Goal: Task Accomplishment & Management: Use online tool/utility

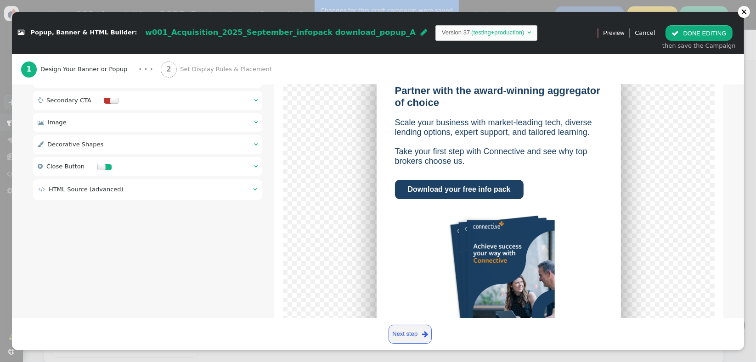
scroll to position [158, 0]
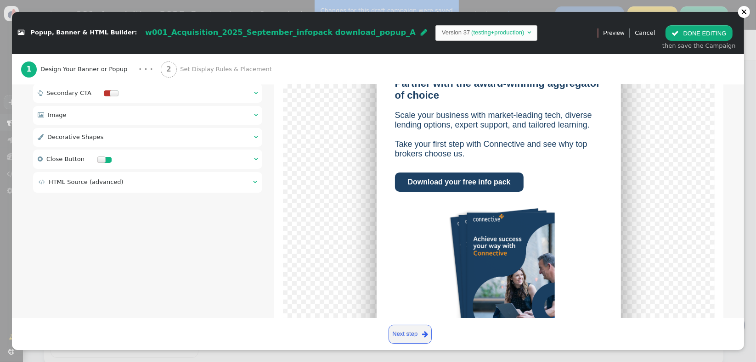
drag, startPoint x: 101, startPoint y: 186, endPoint x: 127, endPoint y: 193, distance: 27.2
click at [101, 185] on span "HTML Source (advanced)" at bounding box center [86, 182] width 75 height 7
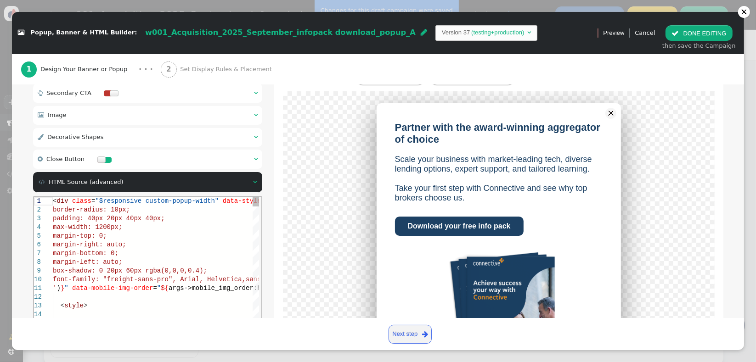
click at [152, 225] on div "max-width: 1200px;" at bounding box center [237, 227] width 370 height 9
type textarea "<div class="$responsive custom-popup-width" data-style="box-sizing: border-box;…"
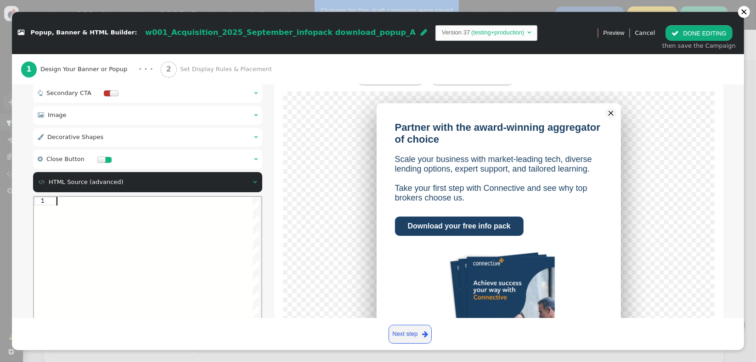
paste textarea "${menu args->shape_style_3 name='Shape 3 Style', type='css', param='with_respon…"
type textarea "${menu args->shape_style_3 name='Shape 3 Style', type='css', param='with_respon…"
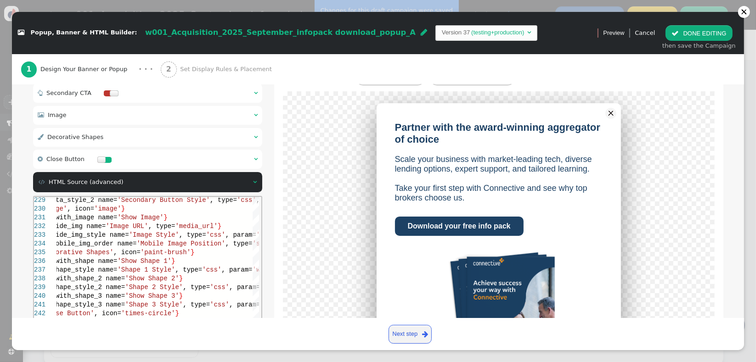
click at [320, 209] on div "Partner with the award-winning aggregator of choice Scale your business with ma…" at bounding box center [498, 252] width 407 height 299
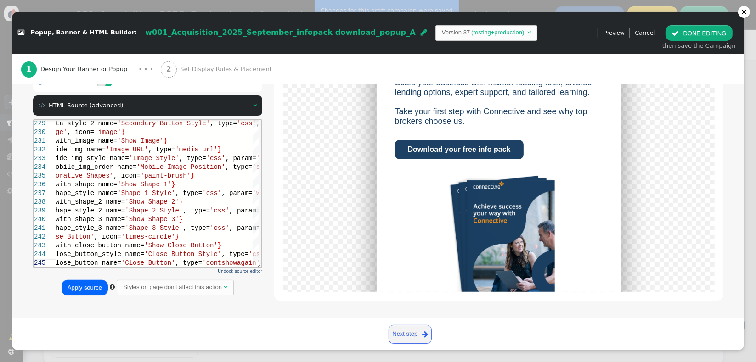
click at [73, 284] on button "Apply source" at bounding box center [85, 288] width 46 height 16
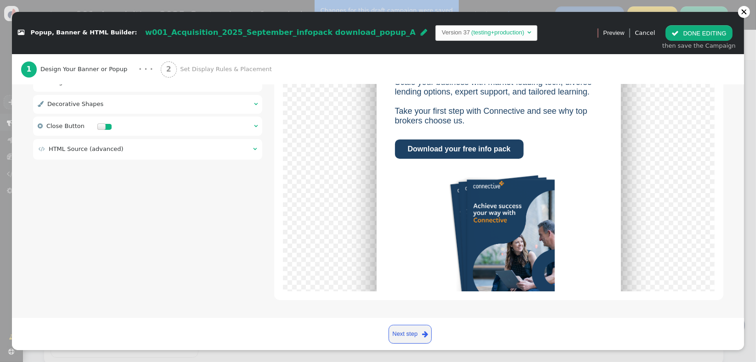
scroll to position [191, 0]
click at [679, 33] on span "" at bounding box center [674, 33] width 7 height 7
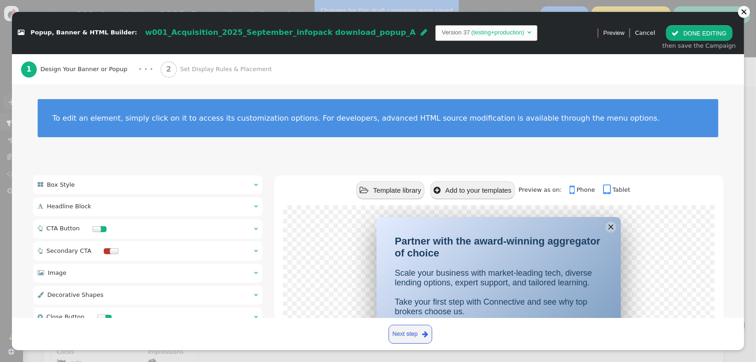
scroll to position [0, 0]
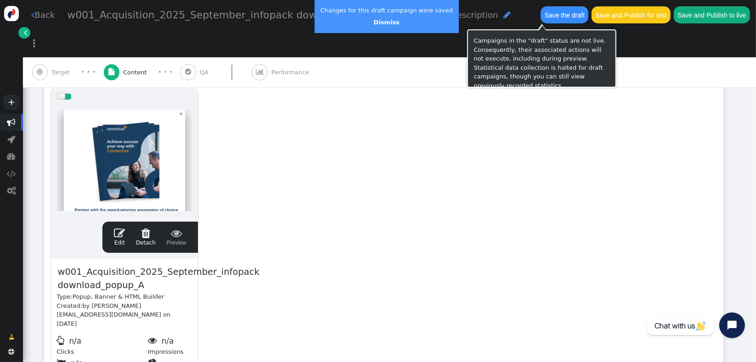
click at [552, 15] on button "Save the draft" at bounding box center [564, 14] width 48 height 17
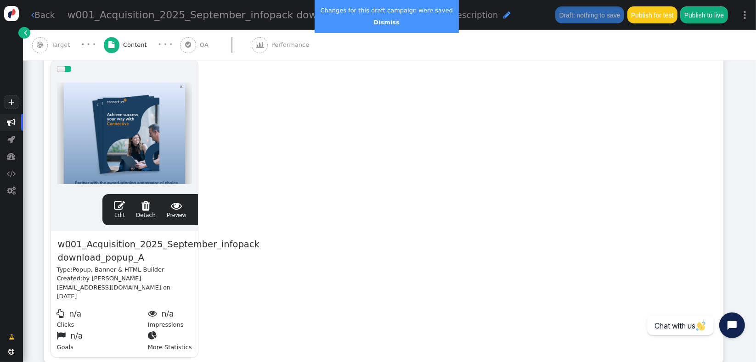
click at [116, 213] on link " Edit" at bounding box center [119, 209] width 11 height 19
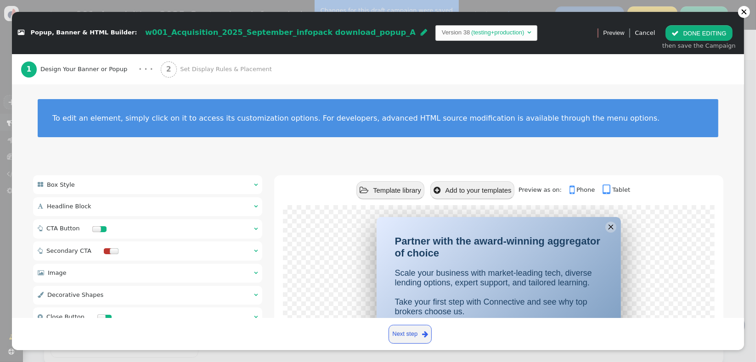
scroll to position [191, 0]
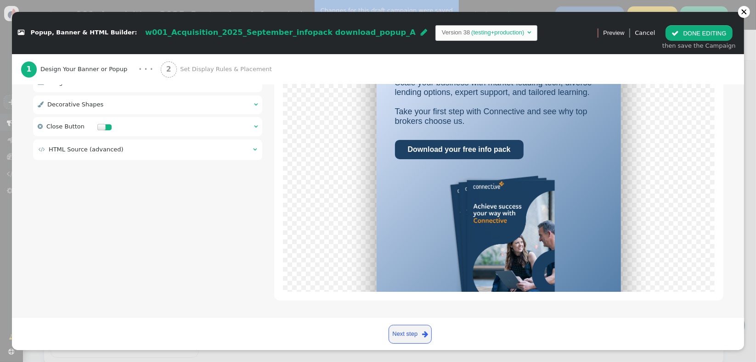
click at [153, 156] on div " HTML Source (advanced) " at bounding box center [148, 150] width 230 height 21
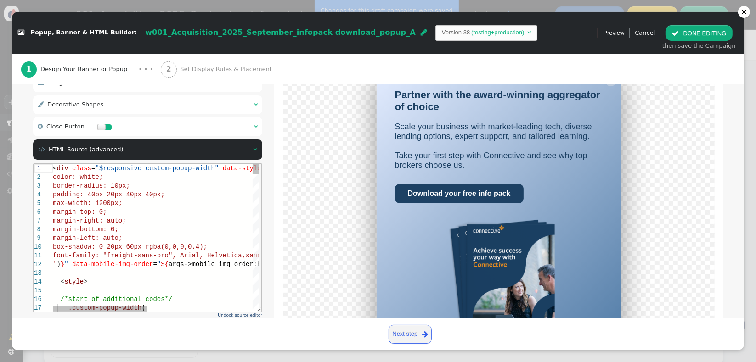
scroll to position [0, 0]
click at [155, 200] on div "max-width: 1200px;" at bounding box center [271, 203] width 439 height 9
type textarea "<div class="$responsive custom-popup-width" data-style="box-sizing: border-box;…"
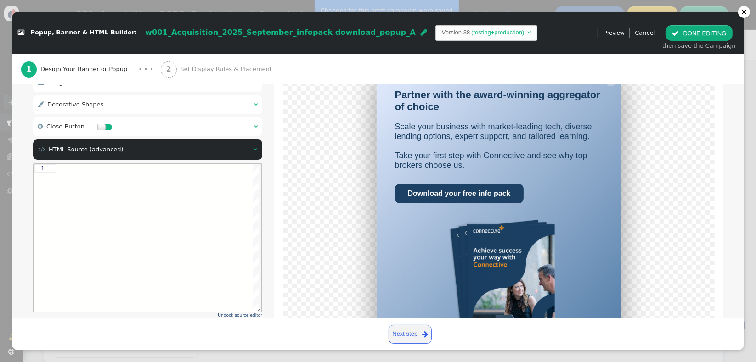
paste textarea "${menu args->shape_style_3 name='Shape 3 Style', type='css', param='with_respon…"
type textarea "${menu args->shape_style_3 name='Shape 3 Style', type='css', param='with_respon…"
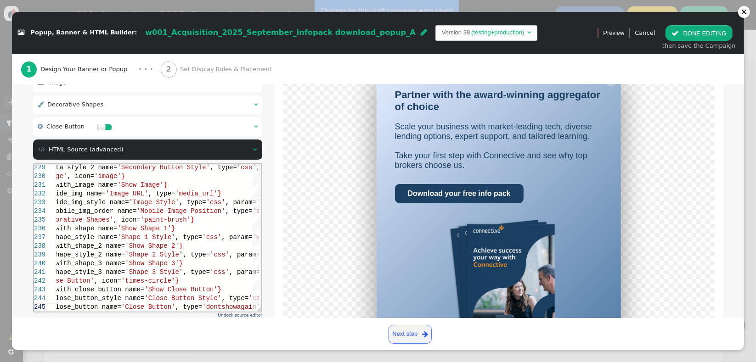
drag, startPoint x: 737, startPoint y: 259, endPoint x: 737, endPoint y: 264, distance: 5.5
click at [737, 264] on div "Create and display content using predefined templates or custom HTML. Easily sh…" at bounding box center [378, 201] width 732 height 234
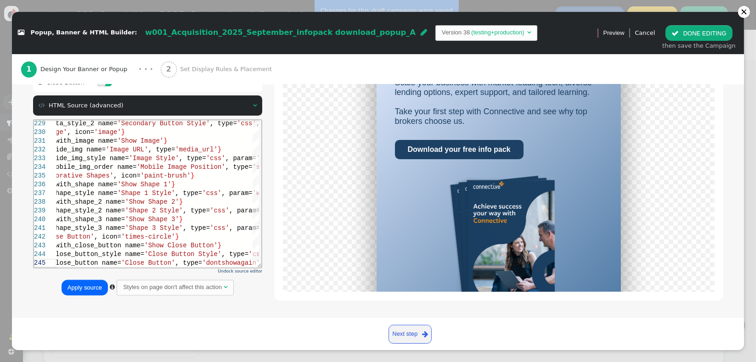
click at [82, 289] on button "Apply source" at bounding box center [85, 288] width 46 height 16
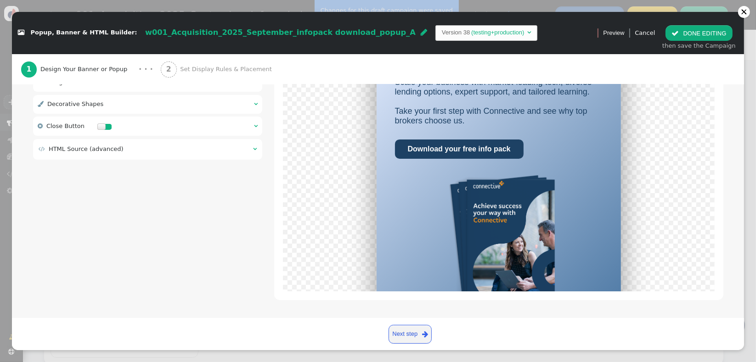
scroll to position [191, 0]
drag, startPoint x: 711, startPoint y: 33, endPoint x: 666, endPoint y: 44, distance: 45.9
click at [711, 33] on button " DONE EDITING" at bounding box center [698, 33] width 67 height 16
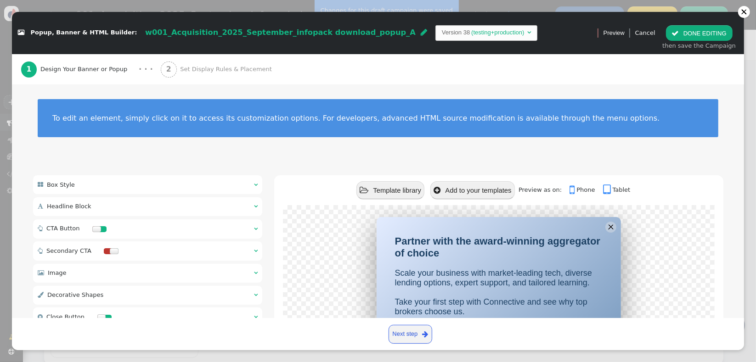
scroll to position [0, 0]
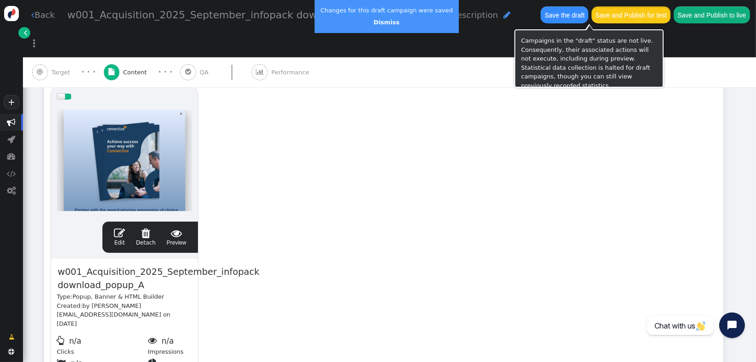
click at [591, 9] on button "Save and Publish for test" at bounding box center [630, 14] width 79 height 17
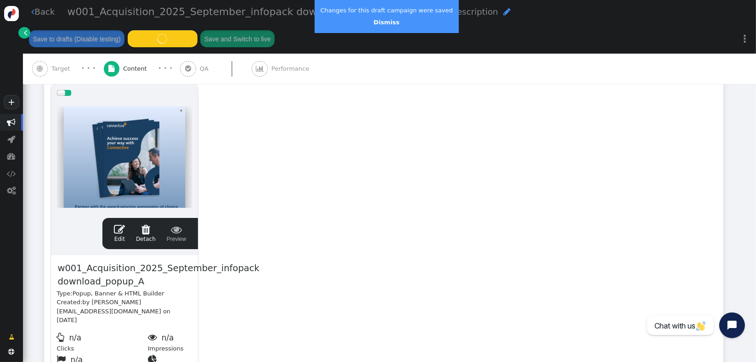
click at [124, 30] on button "Save to drafts (Disable testing)" at bounding box center [77, 38] width 96 height 17
click at [379, 22] on link "Dismiss" at bounding box center [386, 22] width 26 height 7
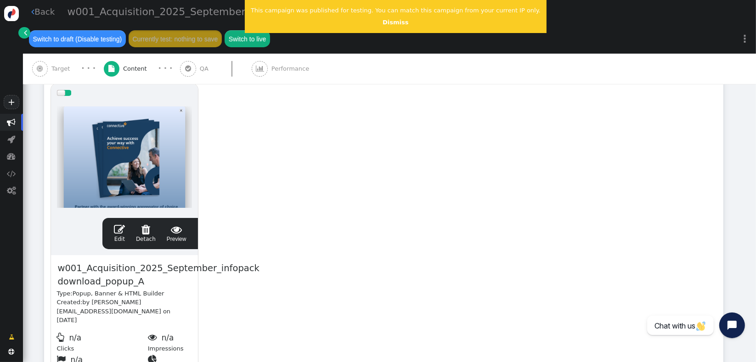
click at [383, 27] on center "Dismiss" at bounding box center [396, 22] width 290 height 9
click at [382, 24] on link "Dismiss" at bounding box center [395, 22] width 26 height 7
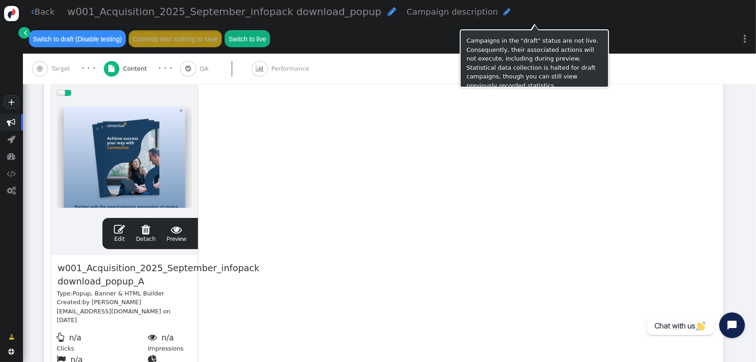
click at [126, 30] on button "Switch to draft (Disable testing)" at bounding box center [77, 38] width 97 height 17
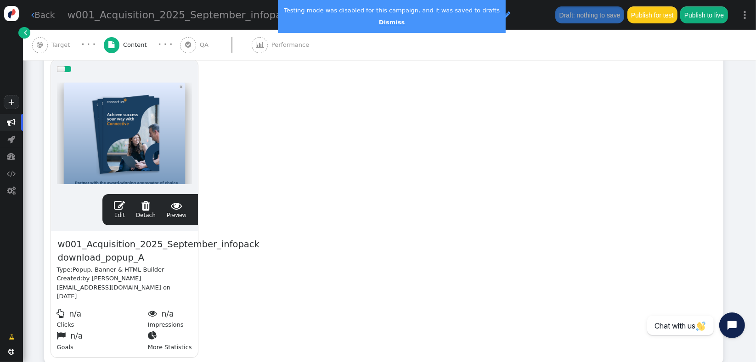
click at [385, 24] on link "Dismiss" at bounding box center [392, 22] width 26 height 7
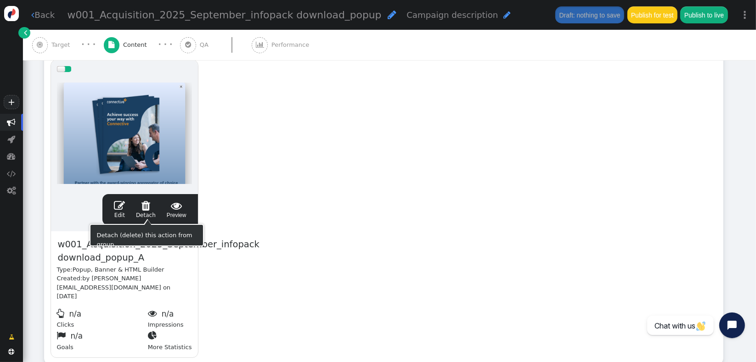
click at [115, 209] on div " Edit  Detach  Preview" at bounding box center [150, 209] width 84 height 19
click at [118, 204] on span "" at bounding box center [119, 205] width 11 height 11
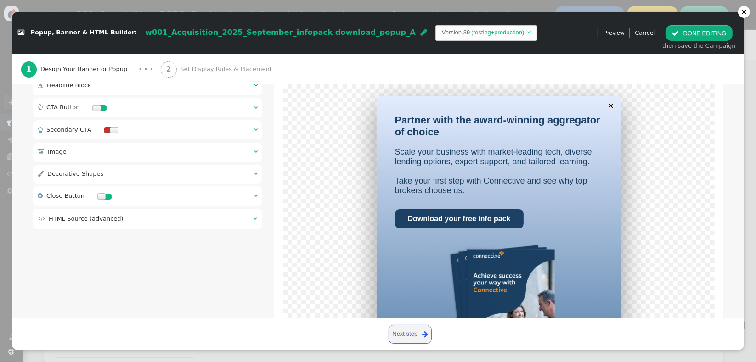
scroll to position [191, 0]
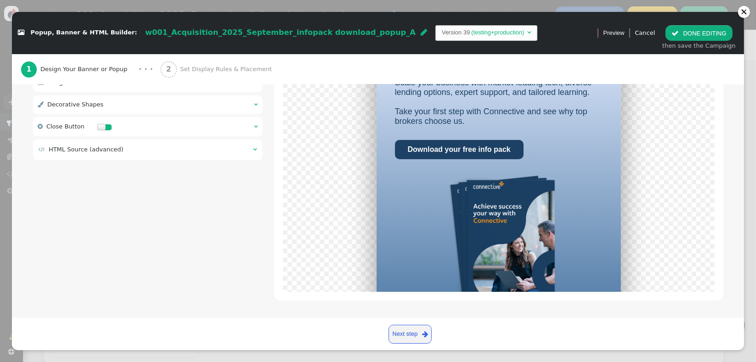
click at [192, 146] on td " HTML Source (advanced)" at bounding box center [143, 149] width 208 height 9
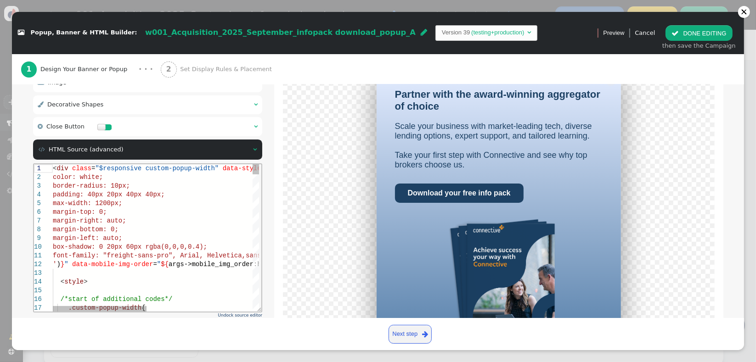
scroll to position [0, 0]
click at [161, 182] on div "border-radius: 10px;" at bounding box center [271, 185] width 439 height 9
type textarea "<div class="$responsive custom-popup-width" data-style="box-sizing: border-box;…"
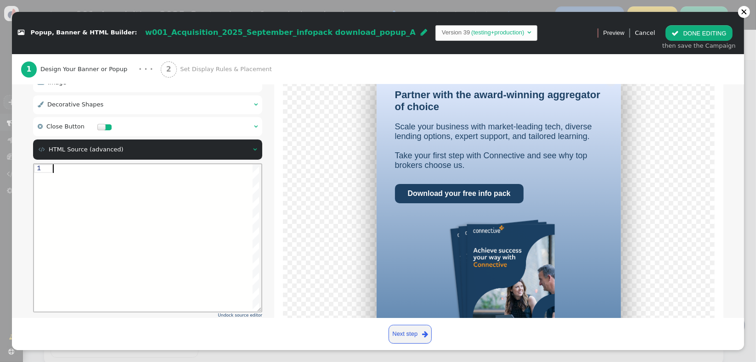
paste textarea "${menu args->shape_style_3 name='Shape 3 Style', type='css', param='with_respon…"
type textarea "${menu args->shape_style_3 name='Shape 3 Style', type='css', param='with_respon…"
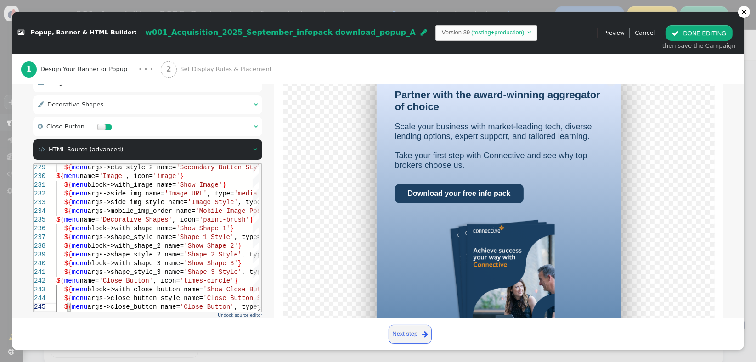
scroll to position [235, 0]
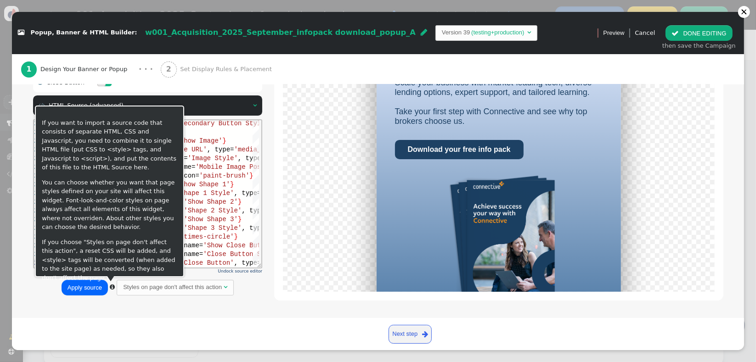
click at [53, 292] on div "Apply source  Styles on page don't affect this action " at bounding box center [148, 288] width 230 height 17
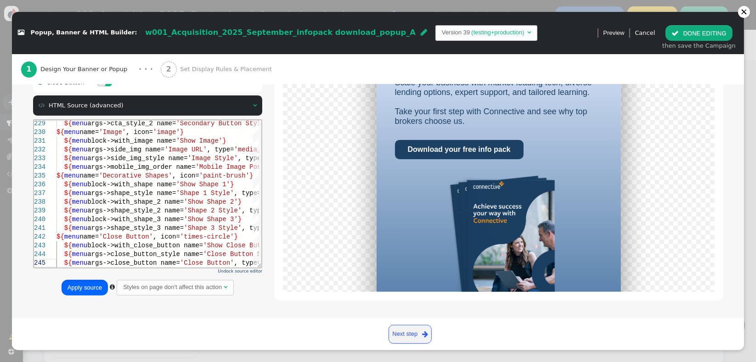
click at [66, 291] on button "Apply source" at bounding box center [85, 288] width 46 height 16
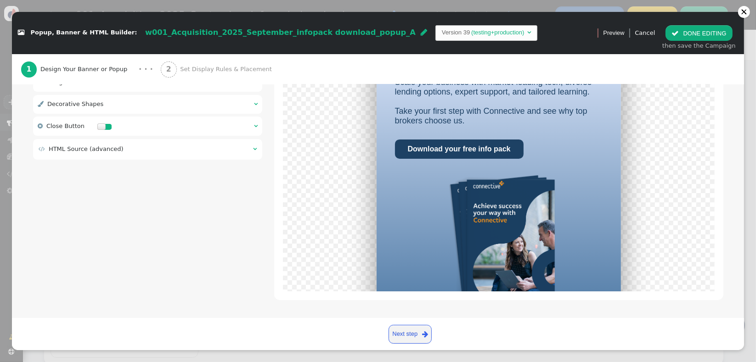
scroll to position [191, 0]
click at [696, 28] on button " DONE EDITING" at bounding box center [698, 33] width 67 height 16
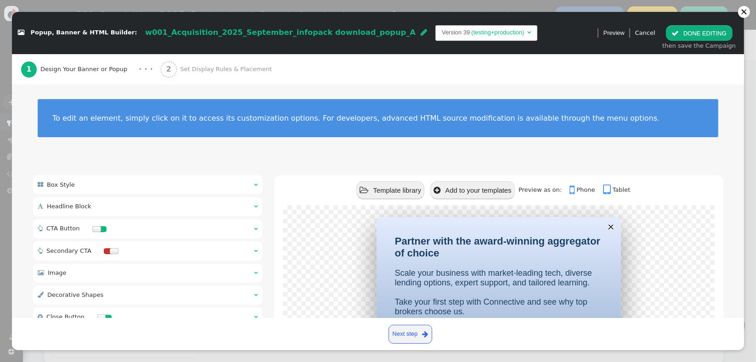
scroll to position [0, 0]
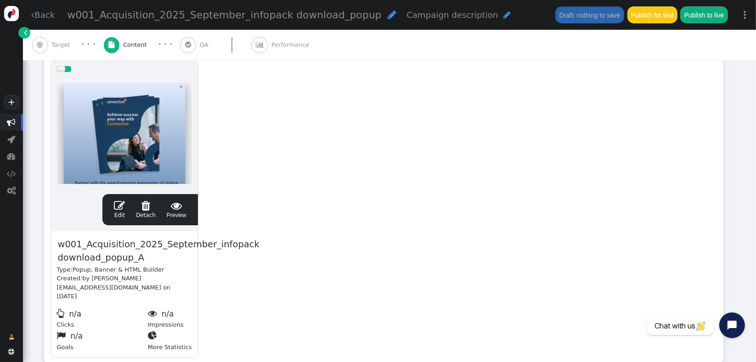
click at [525, 35] on div " Target · · ·  Content · · ·  QA  Performance" at bounding box center [389, 45] width 715 height 30
click at [123, 210] on span "" at bounding box center [119, 205] width 11 height 11
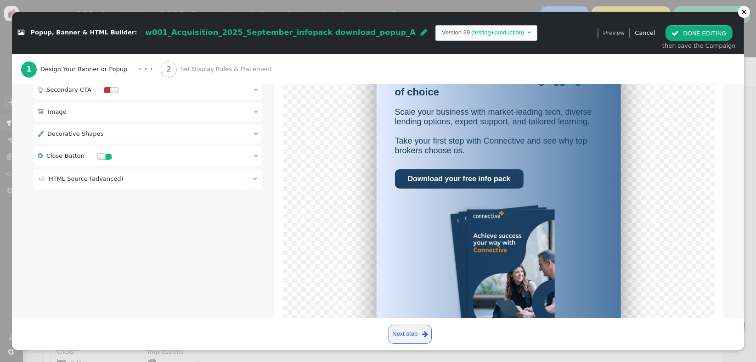
scroll to position [168, 0]
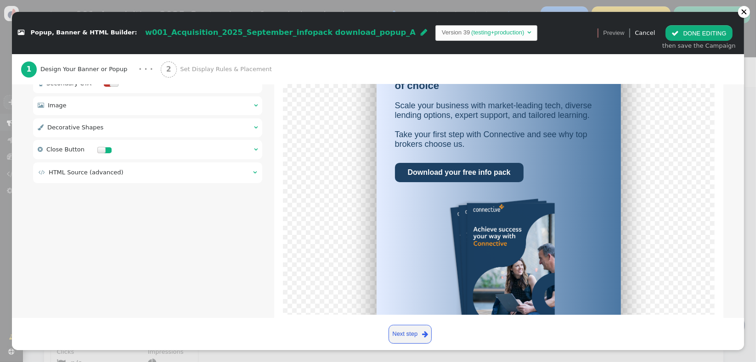
click at [164, 169] on td " HTML Source (advanced)" at bounding box center [143, 172] width 208 height 9
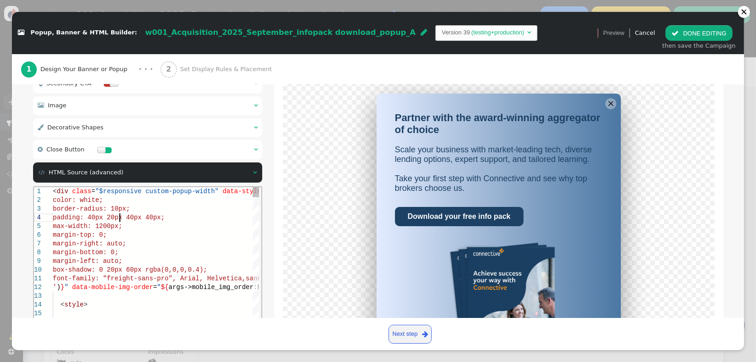
scroll to position [0, 0]
drag, startPoint x: 164, startPoint y: 219, endPoint x: 187, endPoint y: 234, distance: 27.5
click at [164, 219] on div "padding: 40px 20px 40px 40px;" at bounding box center [270, 217] width 436 height 9
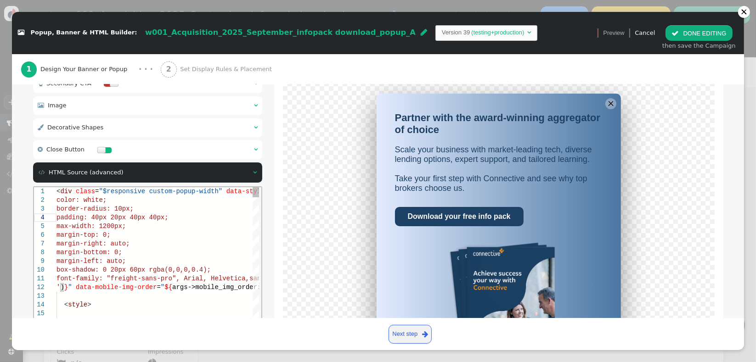
click at [180, 199] on div "color: white;" at bounding box center [391, 200] width 671 height 9
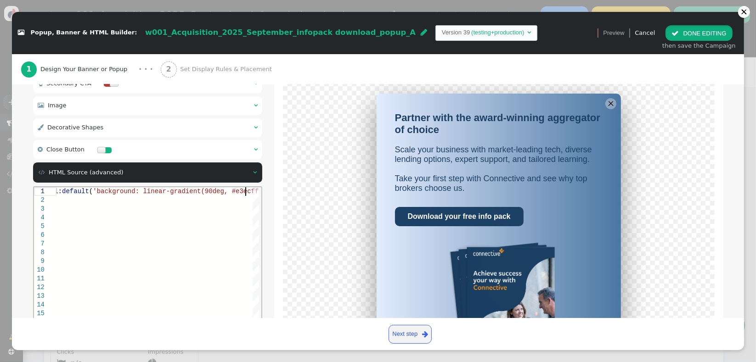
click at [683, 37] on button " DONE EDITING" at bounding box center [698, 33] width 67 height 16
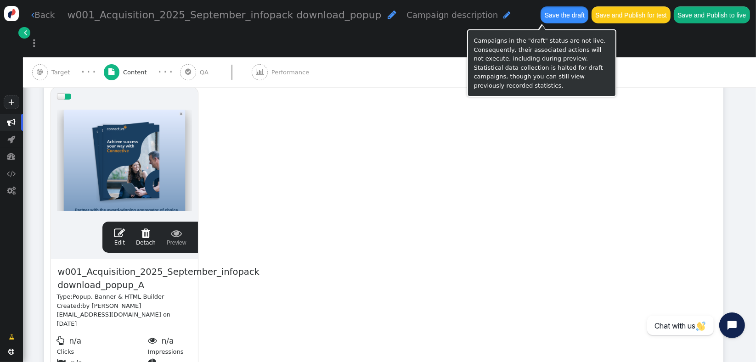
click at [540, 15] on button "Save the draft" at bounding box center [564, 14] width 48 height 17
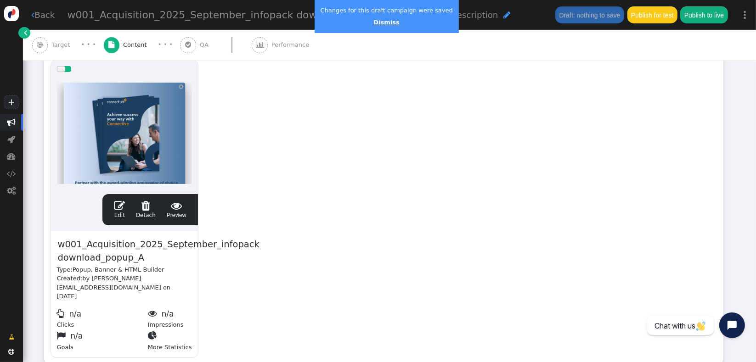
click at [380, 24] on link "Dismiss" at bounding box center [386, 22] width 26 height 7
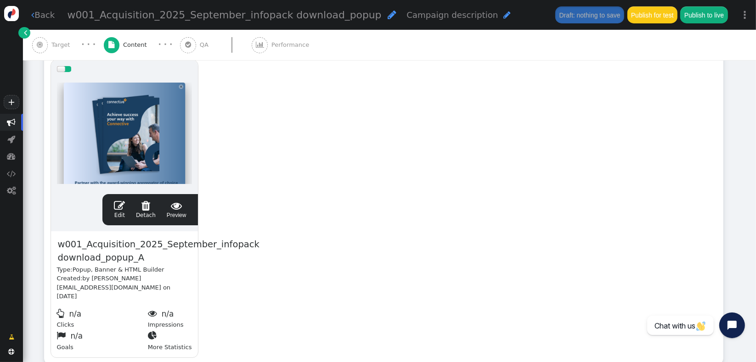
drag, startPoint x: 255, startPoint y: 132, endPoint x: 185, endPoint y: 119, distance: 71.9
click at [185, 119] on div "drag this  Edit  Detach  Preview w001_Acquisition_2025_September_infopack do…" at bounding box center [384, 209] width 678 height 310
click at [147, 255] on span "w001_Acquisition_2025_September_infopack download_popup_A" at bounding box center [158, 251] width 203 height 28
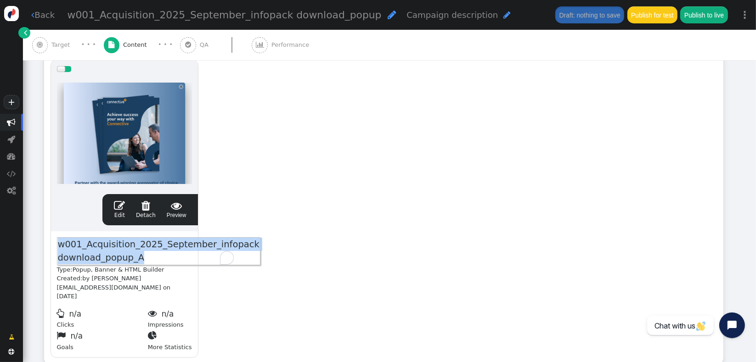
copy span "w001_Acquisition_2025_September_infopack download_popup_A"
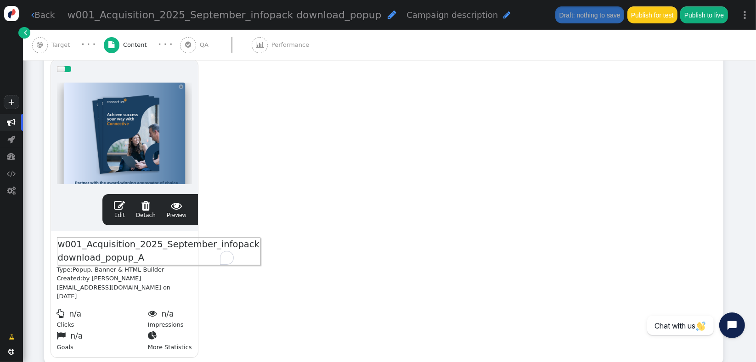
click at [418, 158] on div "drag this  Edit  Detach  Preview w001_Acquisition_2025_September_infopack do…" at bounding box center [384, 209] width 678 height 310
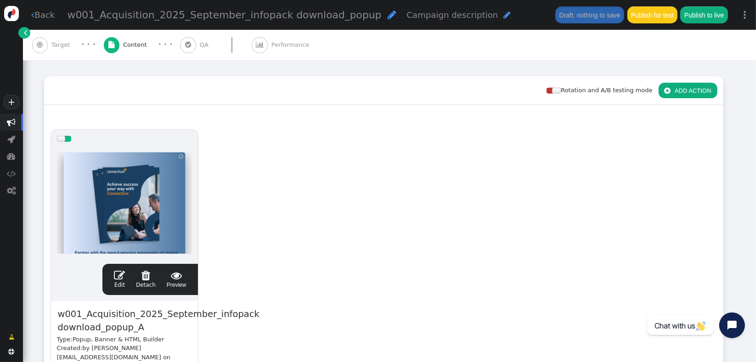
scroll to position [73, 0]
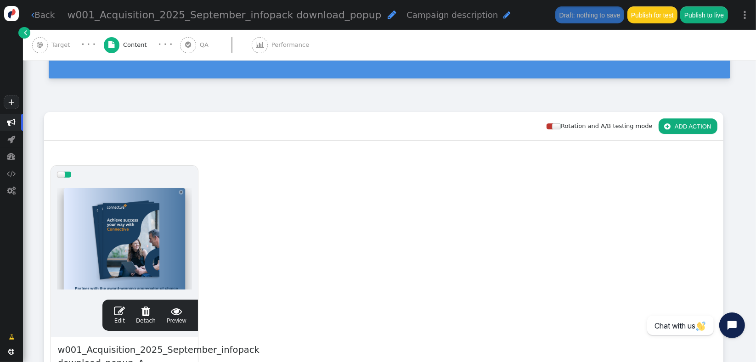
click at [680, 125] on button " ADD ACTION" at bounding box center [687, 126] width 59 height 16
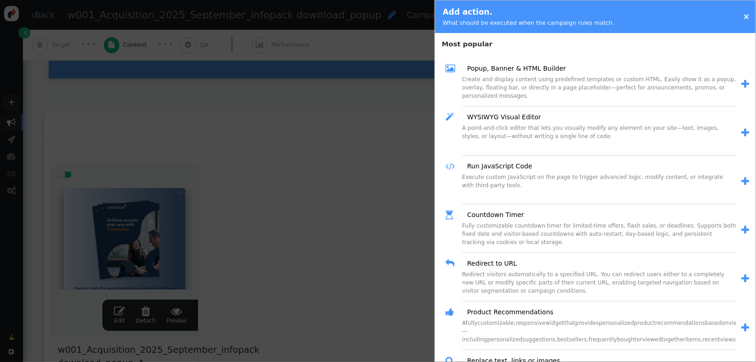
click at [741, 81] on span "" at bounding box center [745, 84] width 8 height 10
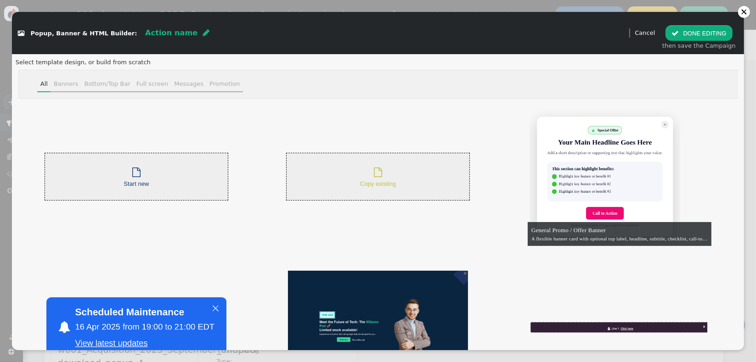
click at [343, 179] on div " Copy existing" at bounding box center [378, 177] width 184 height 48
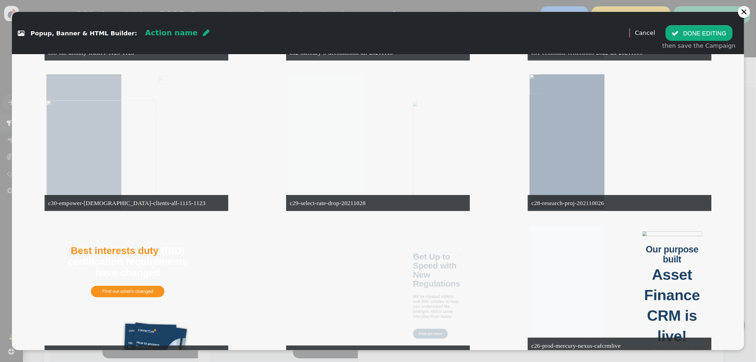
scroll to position [2143, 0]
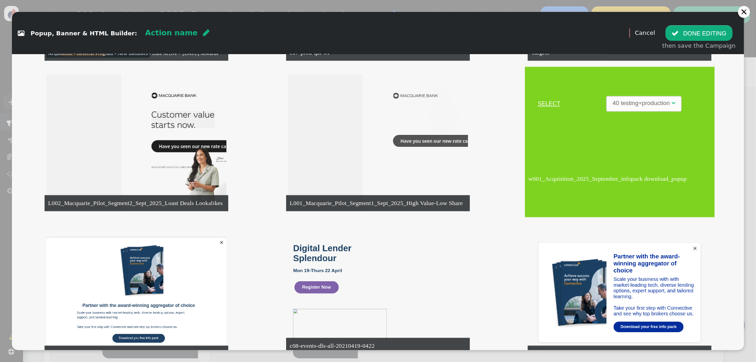
click at [535, 102] on link "SELECT" at bounding box center [549, 103] width 45 height 9
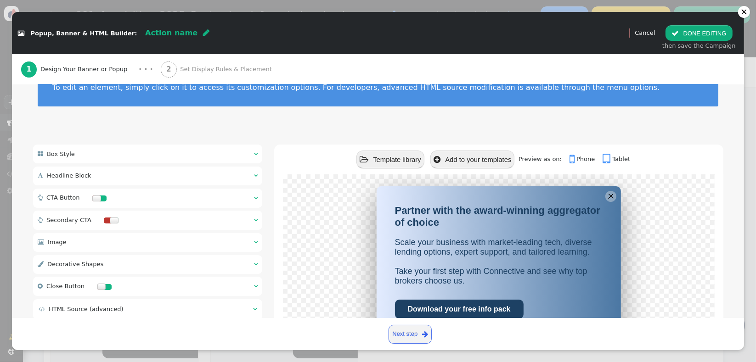
scroll to position [28, 0]
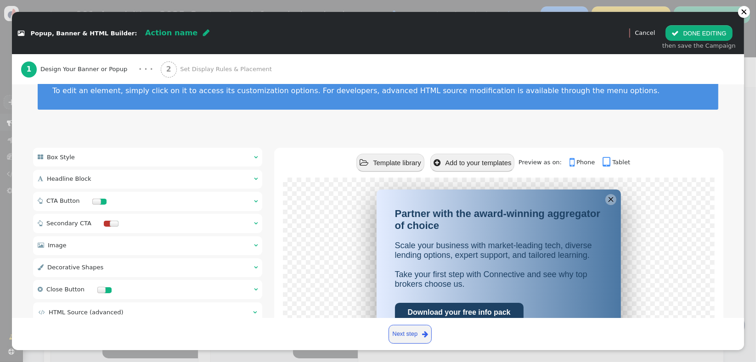
click at [231, 153] on div " Box Style  " at bounding box center [148, 157] width 230 height 19
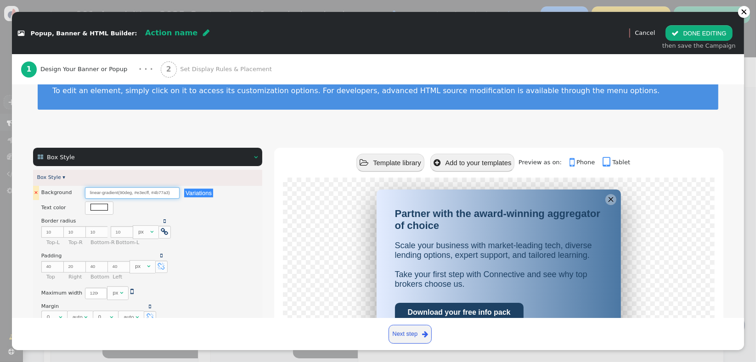
click at [138, 196] on input "linear-gradient(90deg, #e3ecff, #4b77a3)" at bounding box center [132, 192] width 95 height 11
drag, startPoint x: 168, startPoint y: 193, endPoint x: 17, endPoint y: 191, distance: 151.1
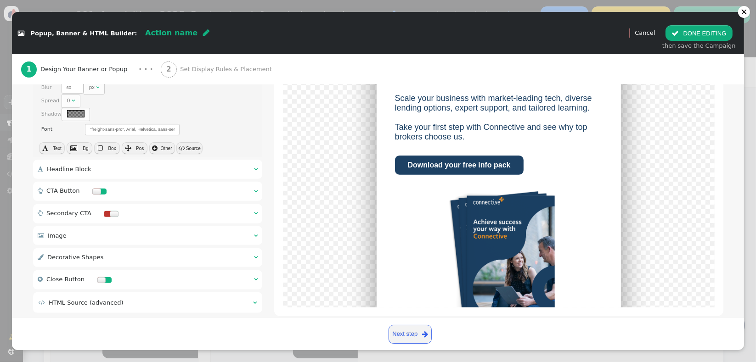
scroll to position [355, 0]
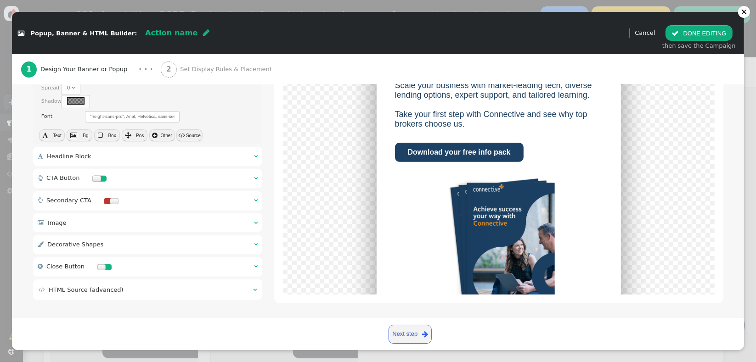
type input "#ffffff"
click at [220, 77] on div "2 Set Display Rules & Placement" at bounding box center [218, 69] width 115 height 30
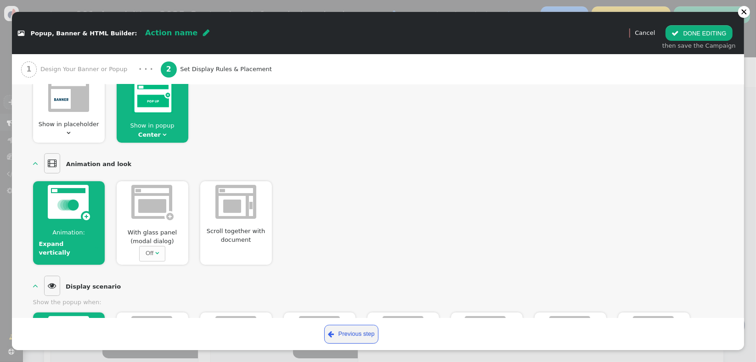
scroll to position [0, 0]
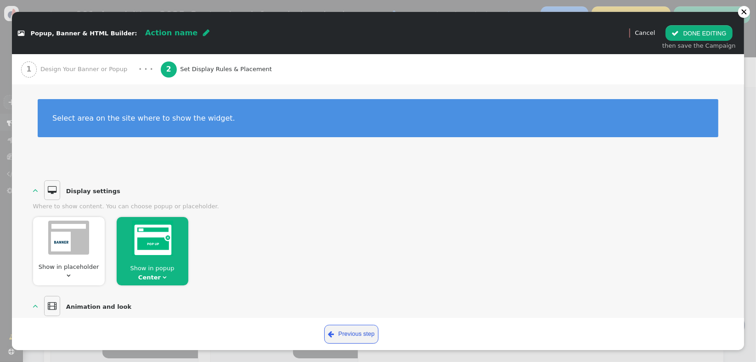
click at [103, 72] on span "Design Your Banner or Popup" at bounding box center [85, 69] width 90 height 9
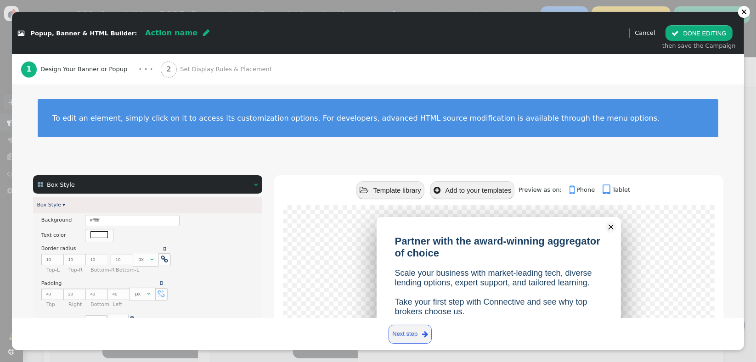
click at [680, 37] on button " DONE EDITING" at bounding box center [698, 33] width 67 height 16
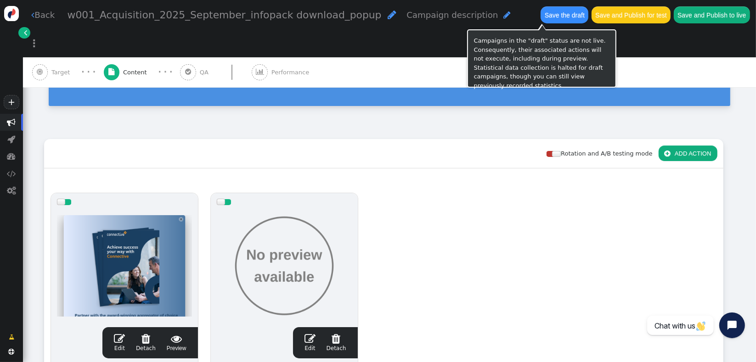
click at [540, 17] on button "Save the draft" at bounding box center [564, 14] width 48 height 17
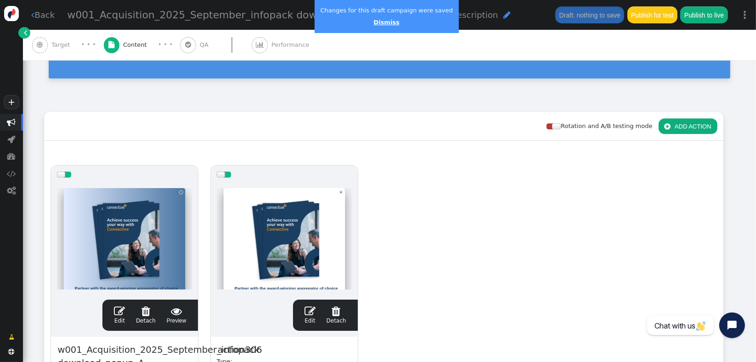
click at [379, 21] on link "Dismiss" at bounding box center [386, 22] width 26 height 7
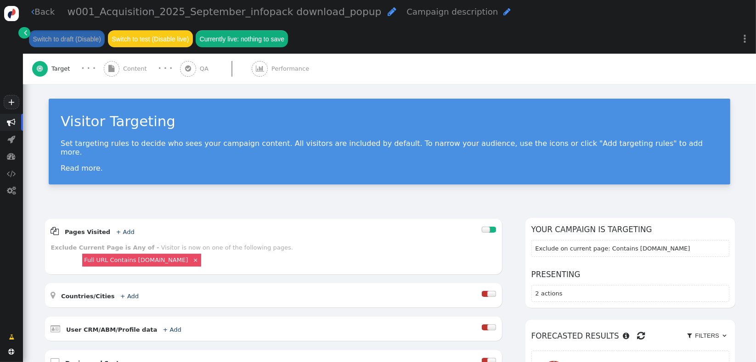
click at [132, 65] on div " Content" at bounding box center [127, 69] width 47 height 30
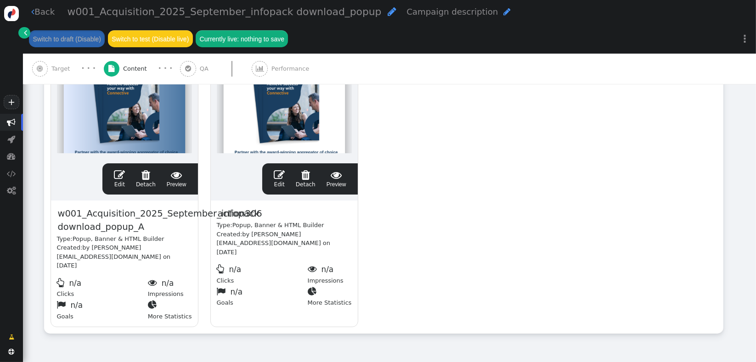
scroll to position [253, 0]
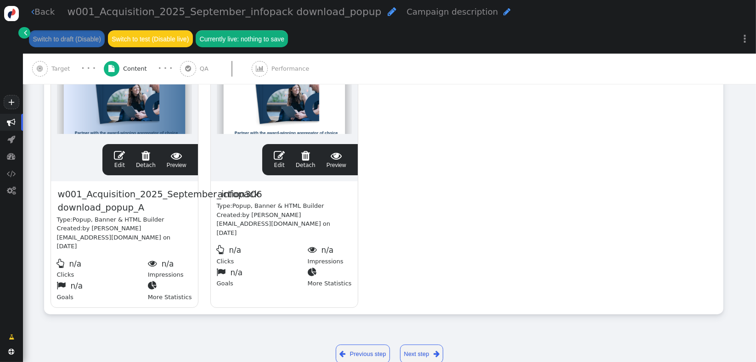
click at [333, 157] on span "" at bounding box center [336, 155] width 20 height 11
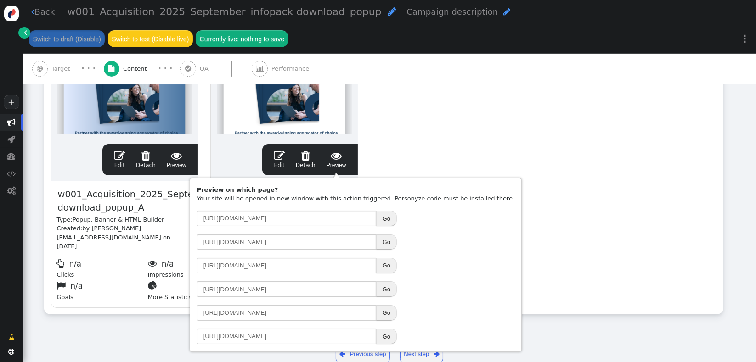
click at [385, 284] on button "Go" at bounding box center [386, 289] width 21 height 16
click at [392, 266] on button "Go" at bounding box center [386, 266] width 21 height 16
